Goal: Task Accomplishment & Management: Manage account settings

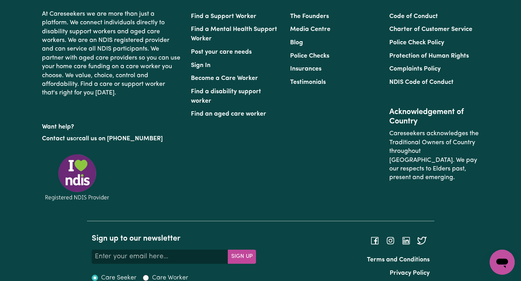
scroll to position [3724, 0]
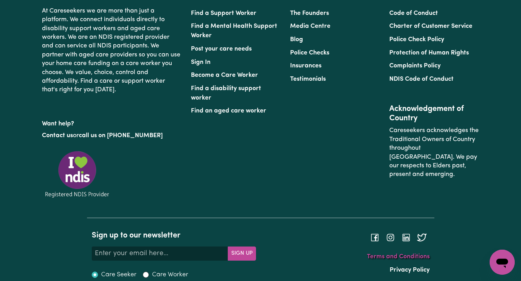
click at [396, 254] on link "Terms and Conditions" at bounding box center [398, 257] width 63 height 6
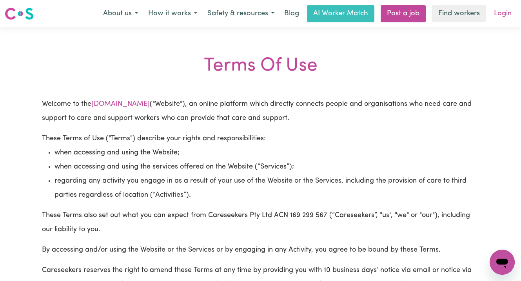
click at [504, 11] on link "Login" at bounding box center [502, 13] width 27 height 17
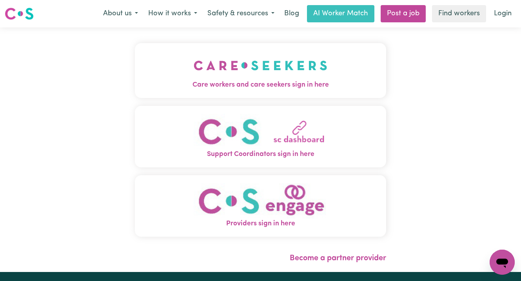
click at [252, 78] on img "Care workers and care seekers sign in here" at bounding box center [261, 65] width 134 height 29
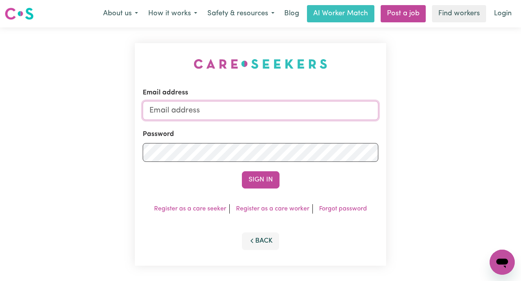
click at [289, 107] on input "Email address" at bounding box center [261, 110] width 236 height 19
type input "[EMAIL_ADDRESS][DOMAIN_NAME]"
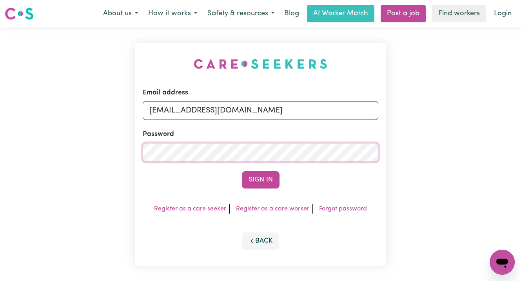
click at [242, 171] on button "Sign In" at bounding box center [261, 179] width 38 height 17
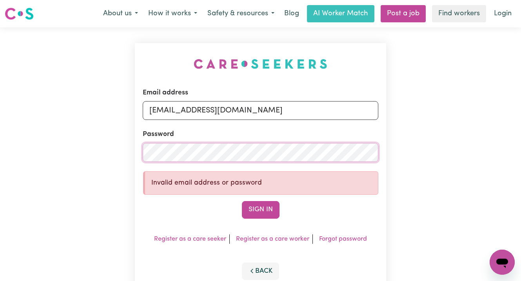
click at [92, 152] on div "Email address [EMAIL_ADDRESS][DOMAIN_NAME] Password Invalid email address or pa…" at bounding box center [260, 169] width 521 height 284
click at [242, 201] on button "Sign In" at bounding box center [261, 209] width 38 height 17
